Goal: Navigation & Orientation: Find specific page/section

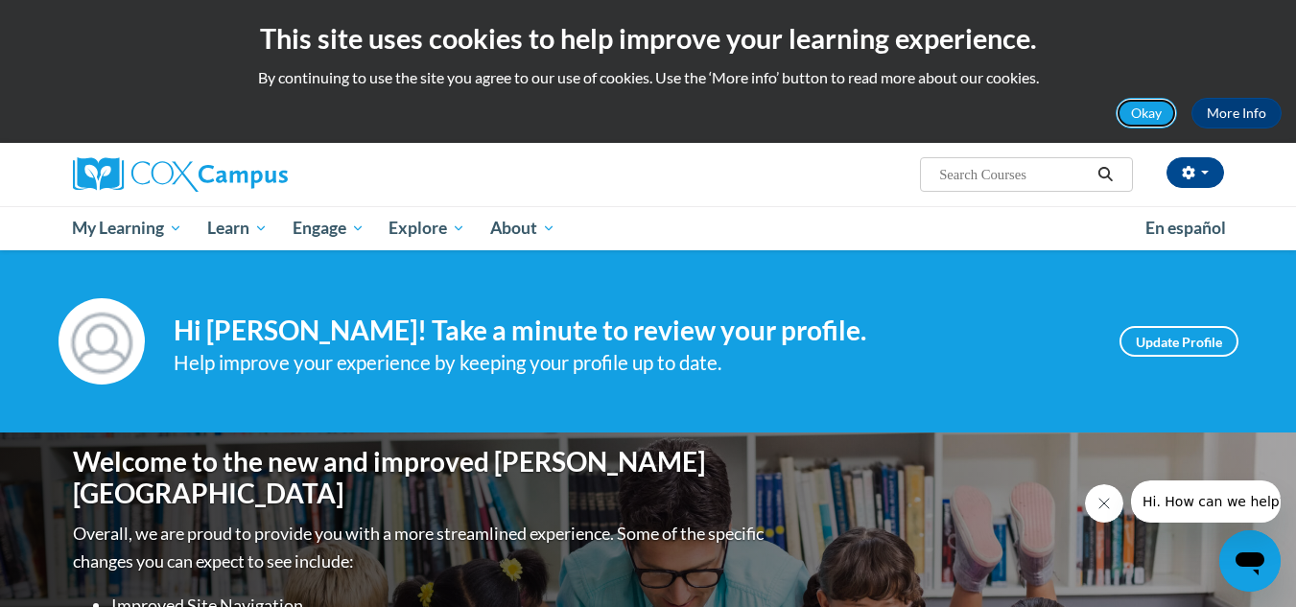
click at [1156, 111] on button "Okay" at bounding box center [1145, 113] width 61 height 31
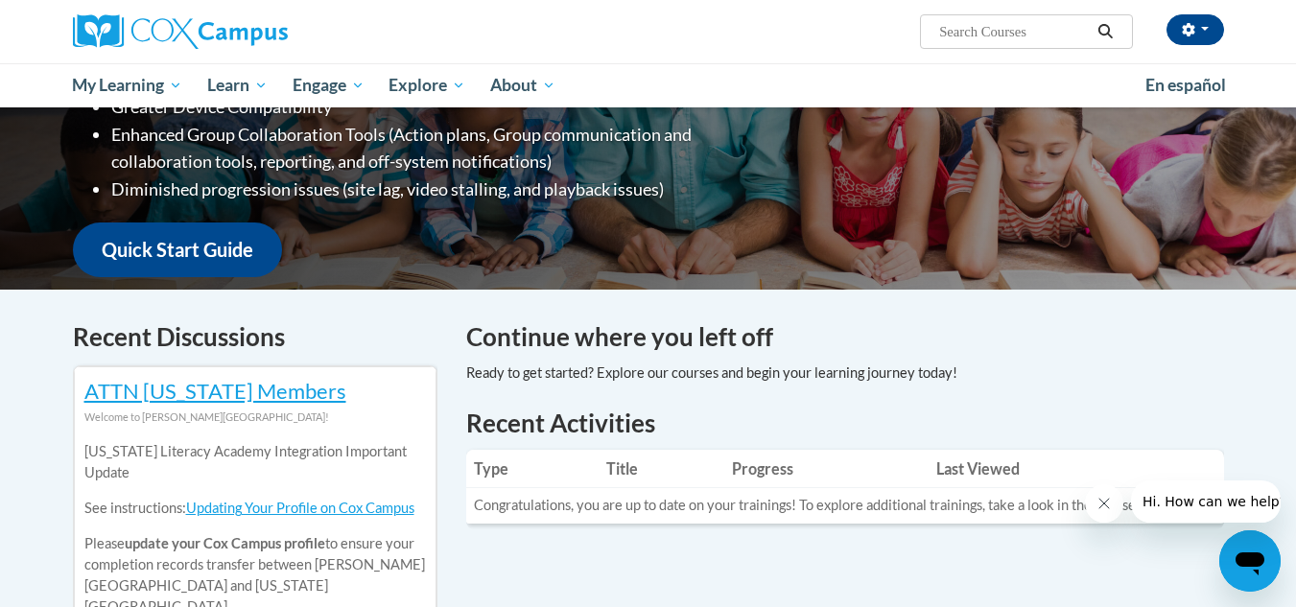
scroll to position [96, 0]
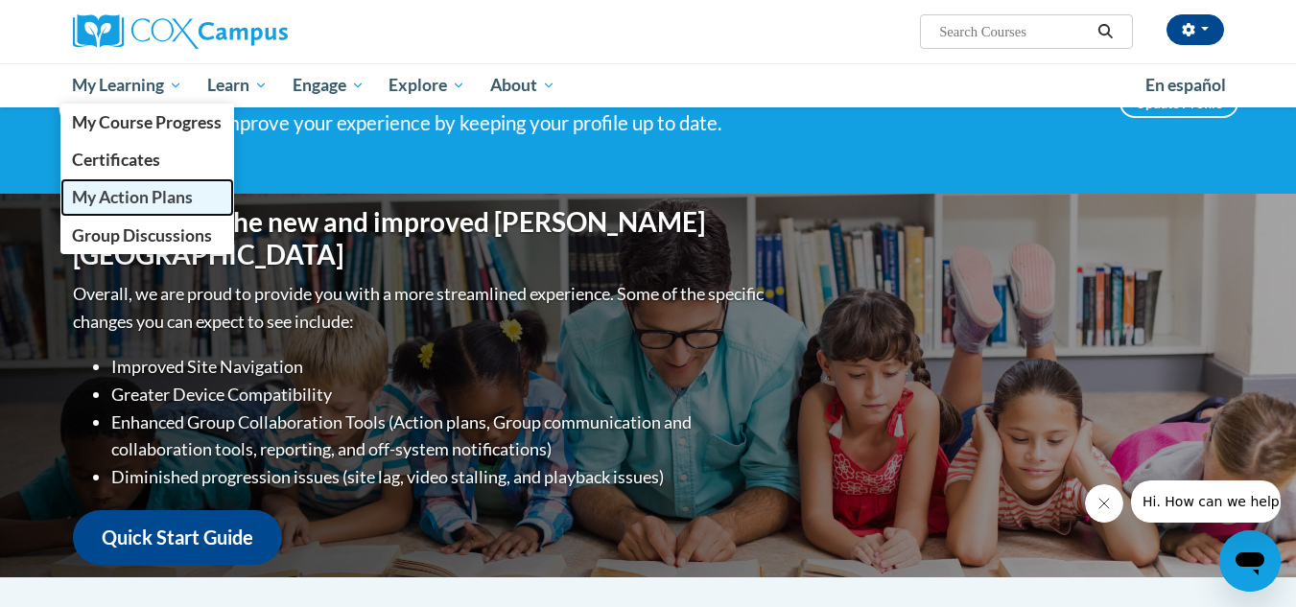
click at [146, 193] on span "My Action Plans" at bounding box center [132, 197] width 121 height 20
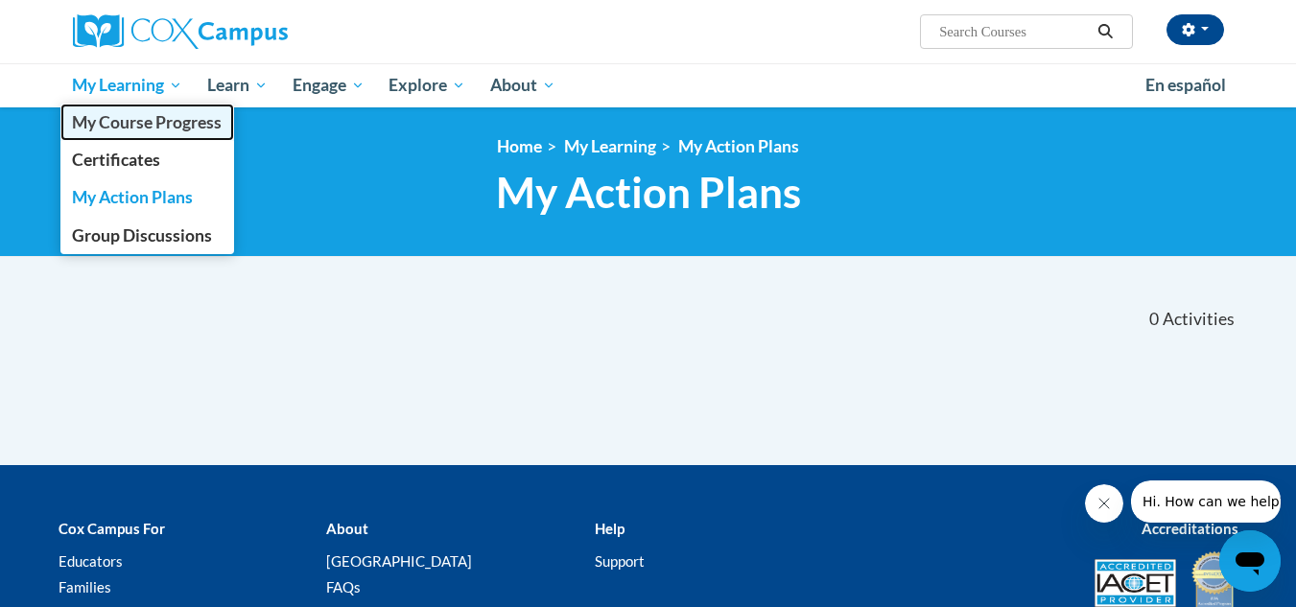
click at [146, 126] on span "My Course Progress" at bounding box center [147, 122] width 150 height 20
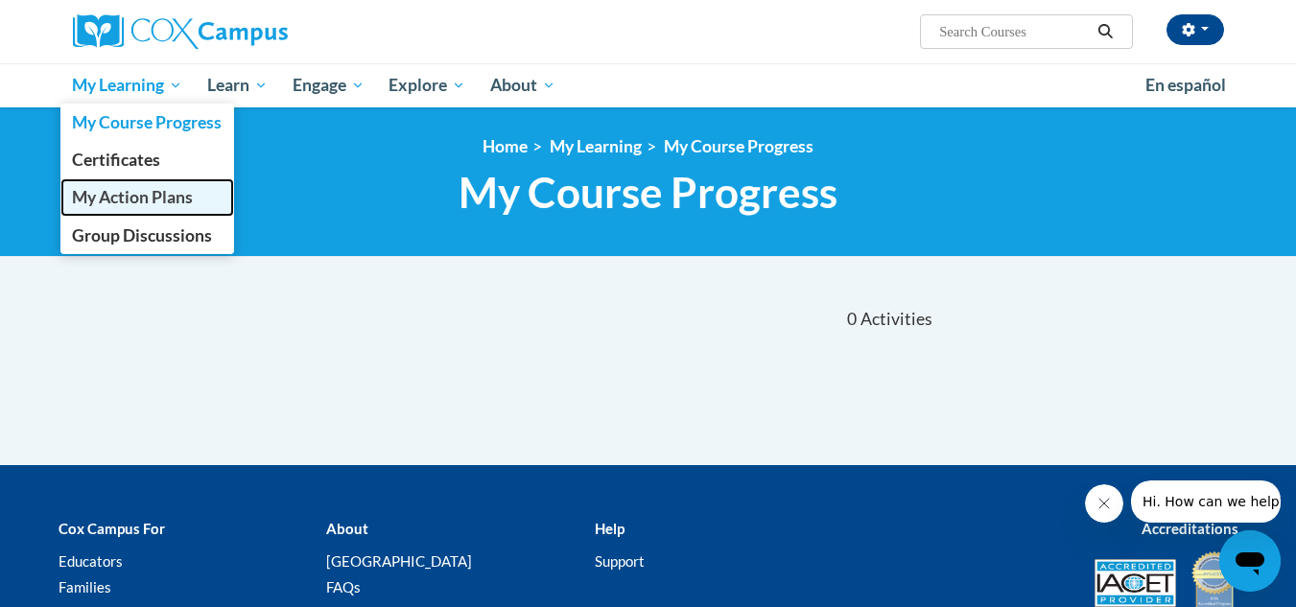
click at [138, 199] on span "My Action Plans" at bounding box center [132, 197] width 121 height 20
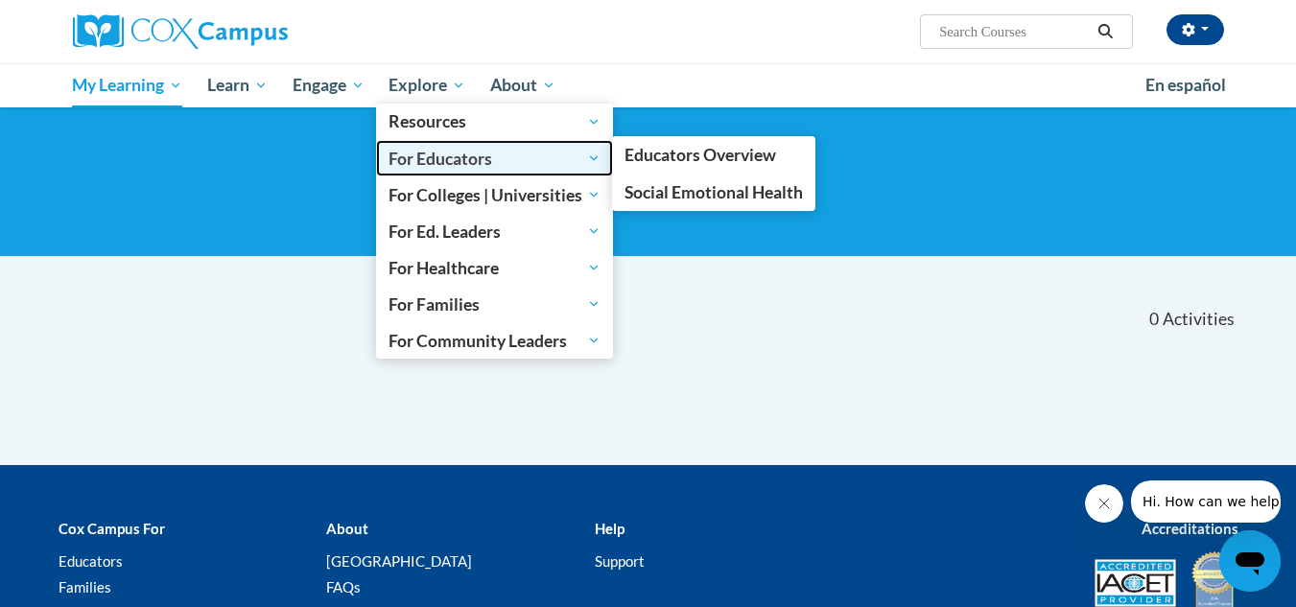
click at [430, 161] on span "For Educators" at bounding box center [494, 158] width 212 height 23
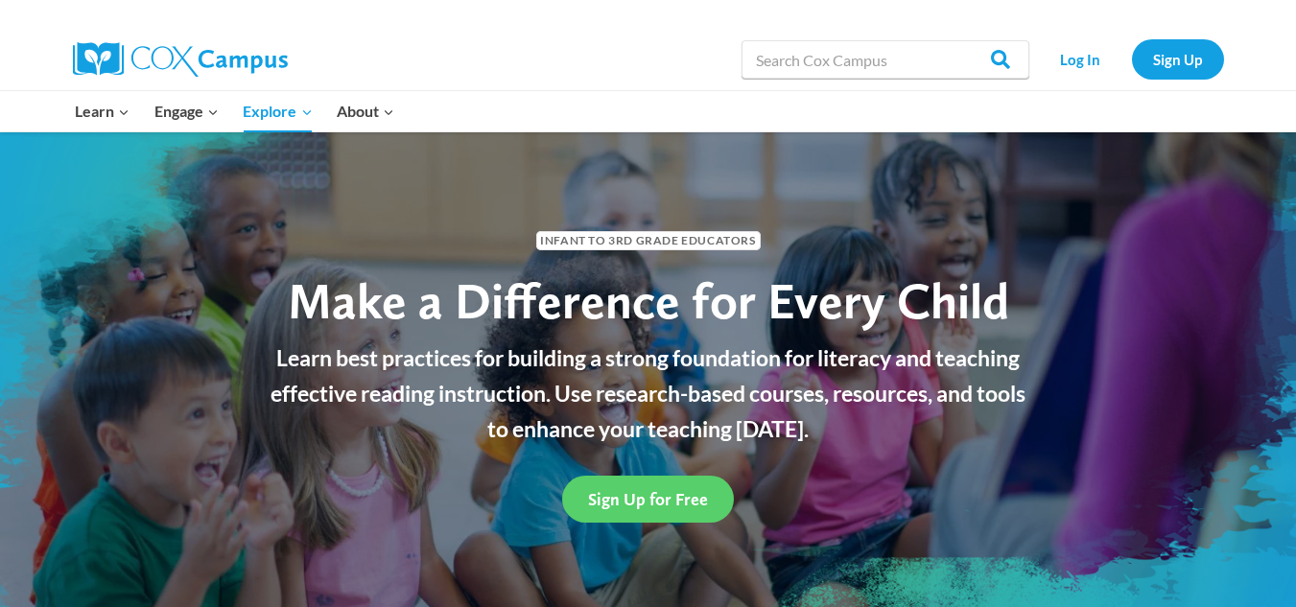
scroll to position [96, 0]
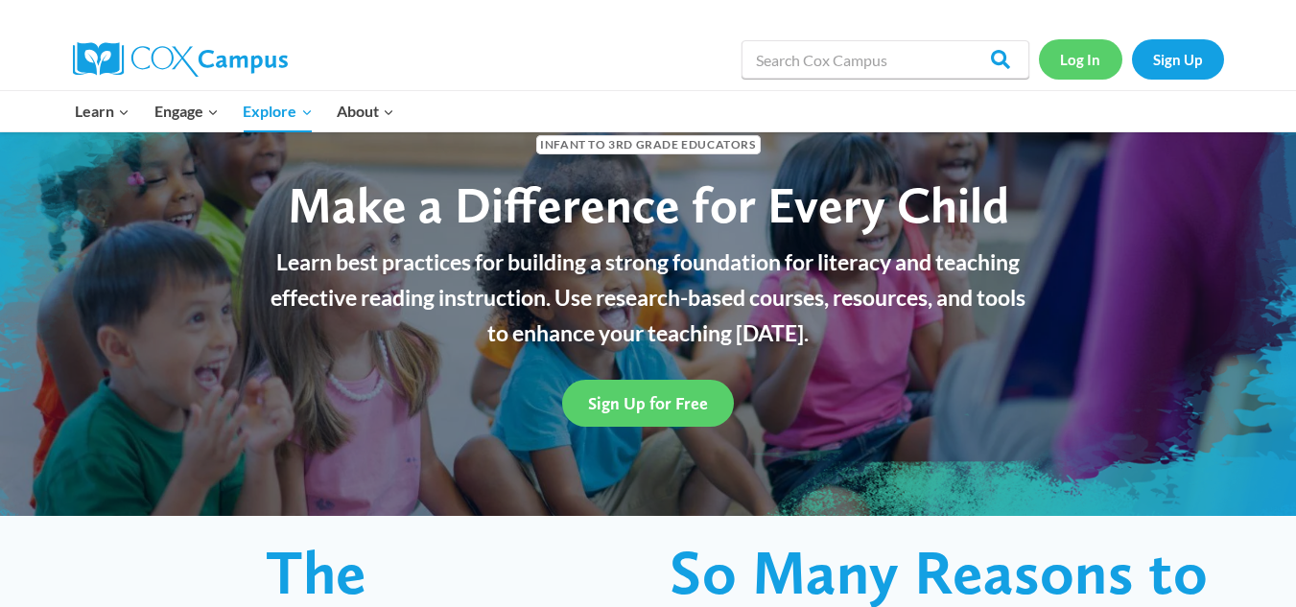
click at [1087, 58] on link "Log In" at bounding box center [1080, 58] width 83 height 39
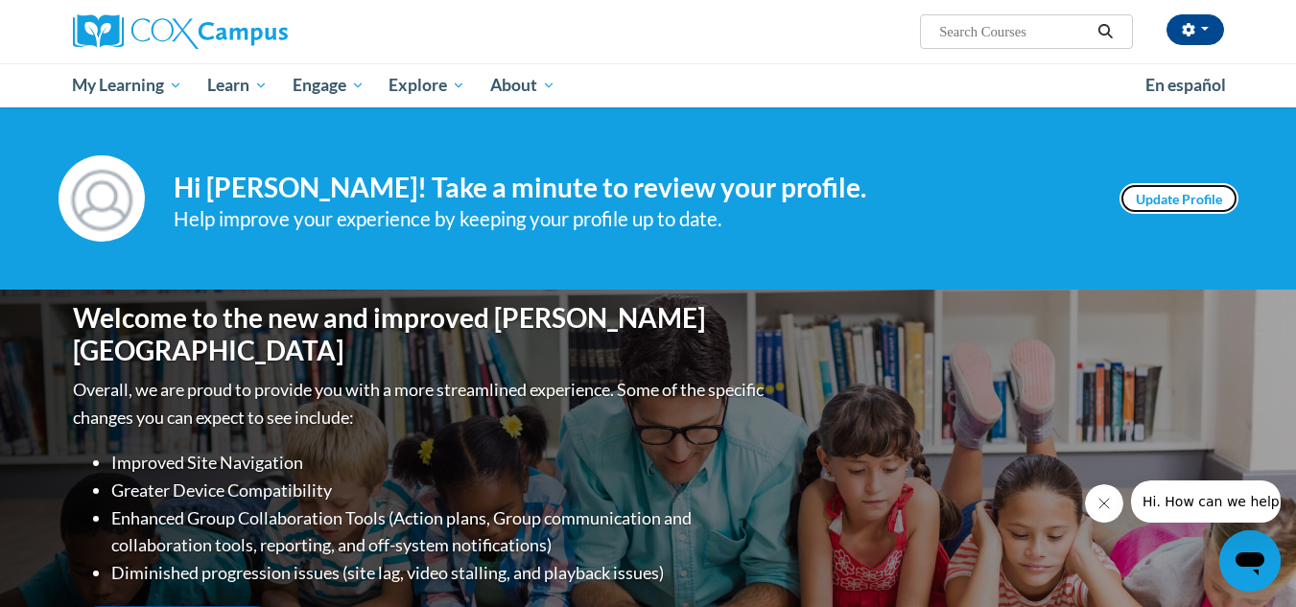
click at [1192, 195] on link "Update Profile" at bounding box center [1178, 198] width 119 height 31
